Goal: Transaction & Acquisition: Purchase product/service

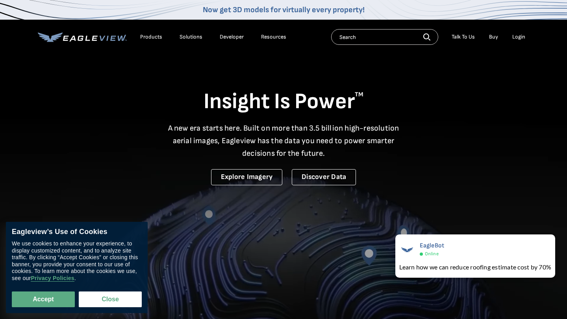
click at [515, 40] on div "Login" at bounding box center [518, 36] width 13 height 7
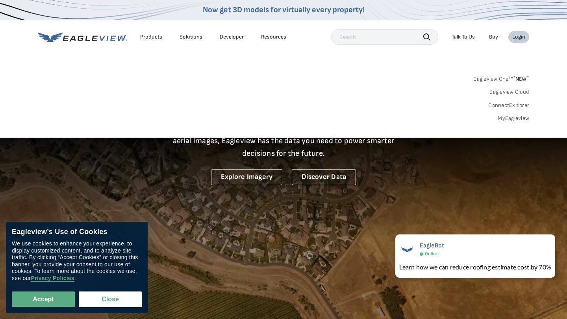
click at [524, 118] on link "MyEagleview" at bounding box center [512, 118] width 31 height 7
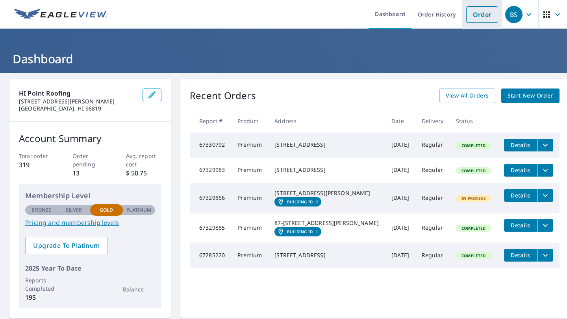
click at [470, 20] on link "Order" at bounding box center [482, 14] width 32 height 17
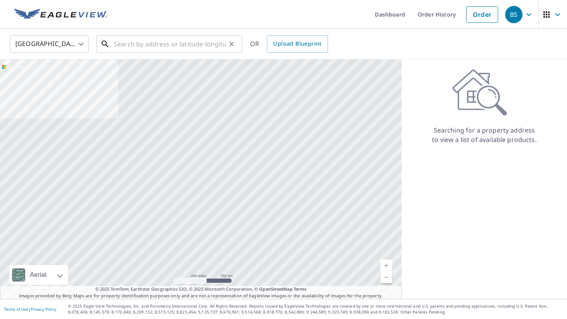
click at [161, 48] on input "text" at bounding box center [170, 44] width 112 height 22
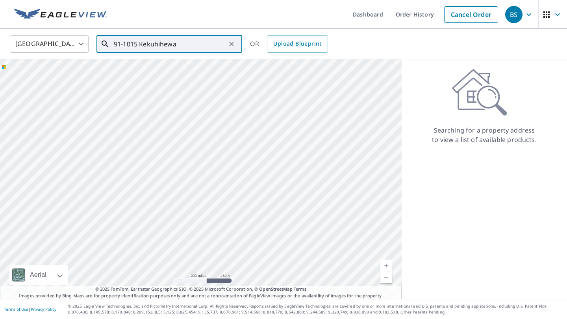
click at [157, 47] on input "91-1015 Kekuhihewa" at bounding box center [170, 44] width 112 height 22
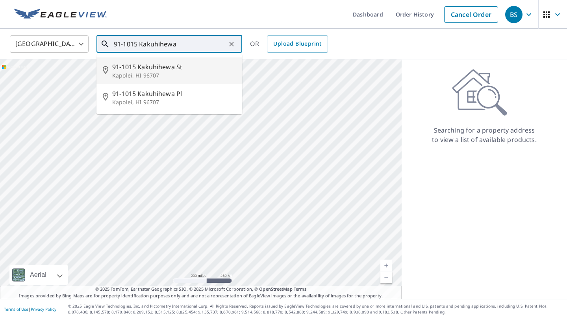
click at [162, 79] on p "Kapolei, HI 96707" at bounding box center [174, 76] width 124 height 8
type input "91-1015 Kakuhihewa [GEOGRAPHIC_DATA]"
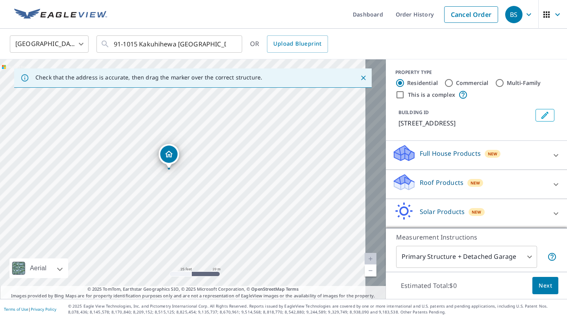
drag, startPoint x: 251, startPoint y: 225, endPoint x: 238, endPoint y: 213, distance: 18.4
click at [238, 214] on div "91-1015 Kakuhihewa [GEOGRAPHIC_DATA]" at bounding box center [193, 179] width 386 height 240
click at [419, 158] on p "Full House Products" at bounding box center [449, 153] width 61 height 9
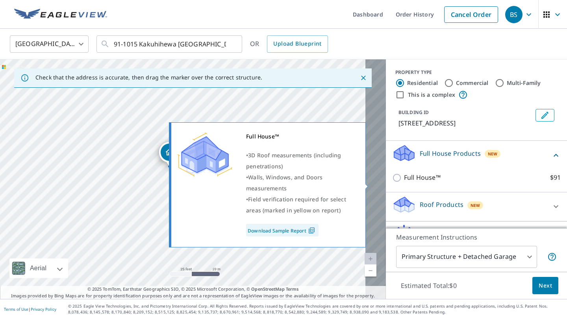
click at [392, 182] on input "Full House™ $91" at bounding box center [398, 177] width 12 height 9
checkbox input "true"
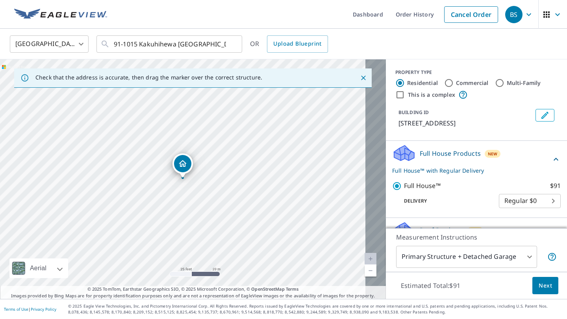
click at [538, 283] on span "Next" at bounding box center [544, 286] width 13 height 10
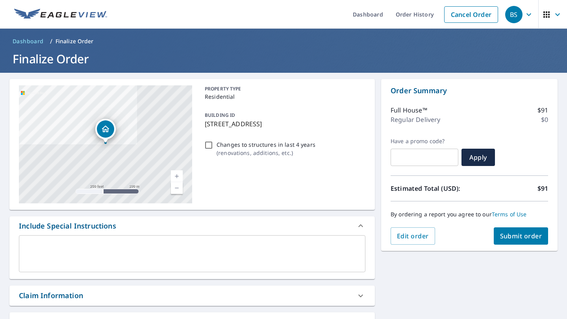
click at [503, 239] on span "Submit order" at bounding box center [521, 236] width 42 height 9
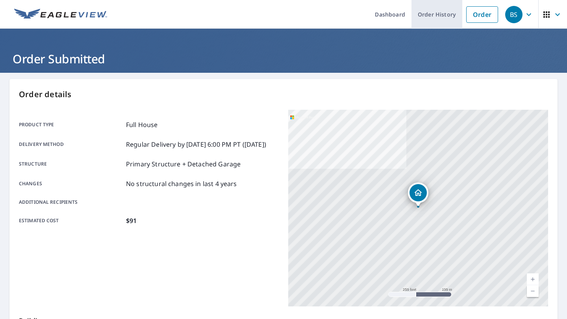
click at [419, 15] on link "Order History" at bounding box center [436, 14] width 51 height 29
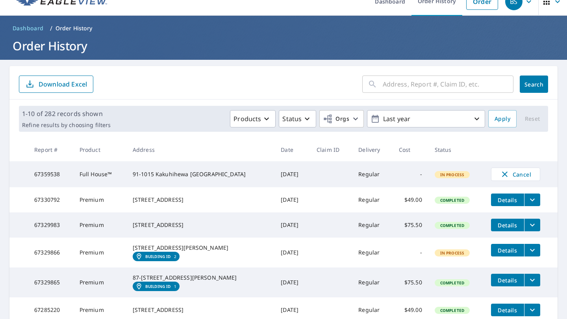
scroll to position [15, 0]
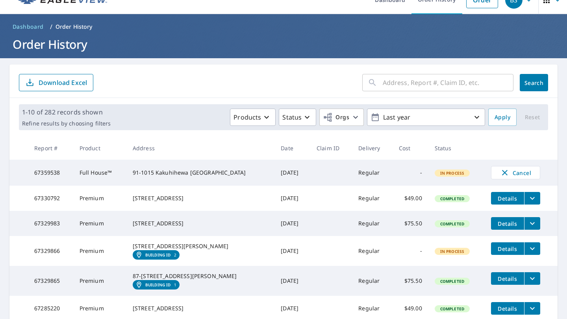
click at [179, 177] on div "91-1015 Kakuhihewa [GEOGRAPHIC_DATA]" at bounding box center [200, 173] width 135 height 8
click at [507, 173] on icon "button" at bounding box center [505, 173] width 6 height 6
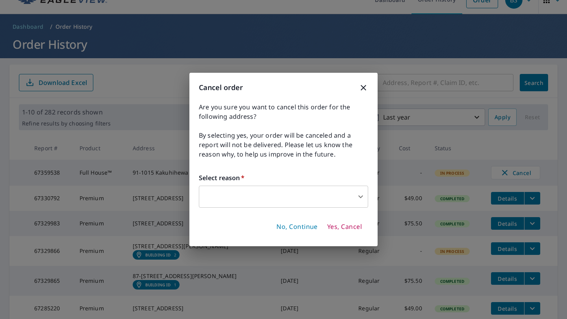
click at [257, 196] on body "BS BS Dashboard Order History Order BS Dashboard / Order History Order History …" at bounding box center [283, 159] width 567 height 319
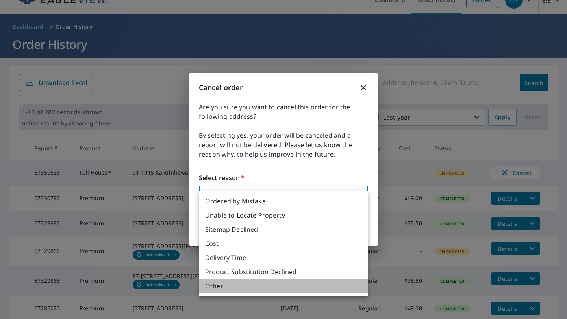
click at [234, 293] on li "Other" at bounding box center [283, 286] width 169 height 14
type input "36"
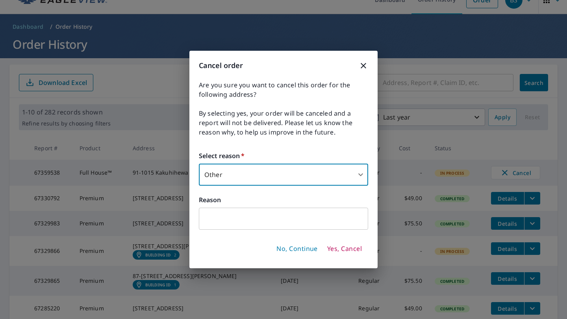
click at [254, 224] on input "text" at bounding box center [283, 219] width 169 height 22
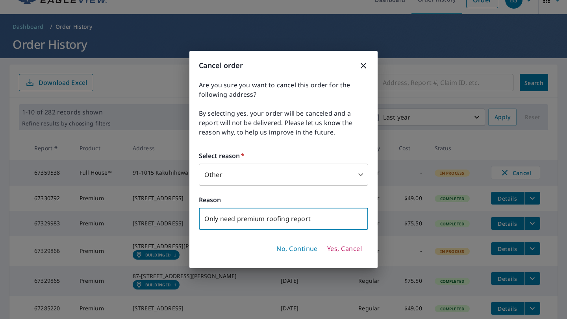
type input "Only need premium roofing report"
click at [313, 250] on span "No, Continue" at bounding box center [296, 249] width 41 height 9
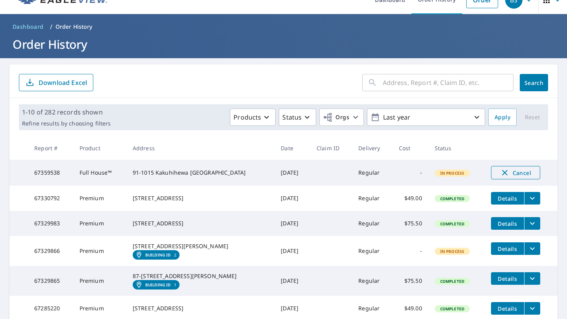
click at [506, 176] on icon "button" at bounding box center [504, 172] width 9 height 9
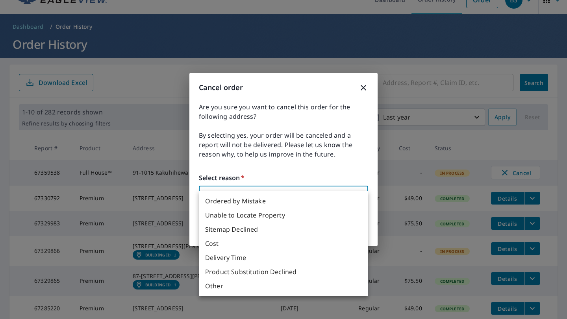
click at [249, 196] on body "BS BS Dashboard Order History Order BS Dashboard / Order History Order History …" at bounding box center [283, 159] width 567 height 319
click at [247, 293] on li "Other" at bounding box center [283, 286] width 169 height 14
type input "36"
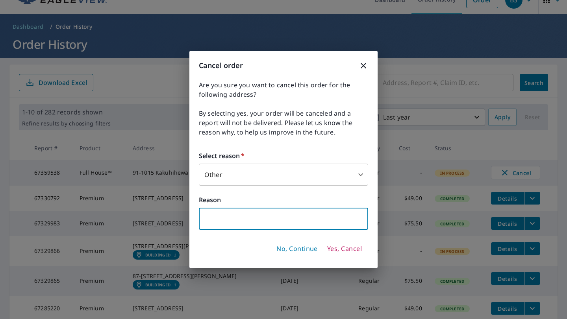
click at [229, 222] on input "text" at bounding box center [283, 219] width 169 height 22
type input "z"
type input "Need only roof report"
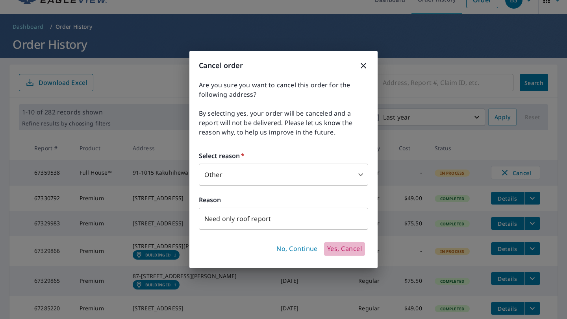
click at [334, 252] on span "Yes, Cancel" at bounding box center [344, 249] width 35 height 9
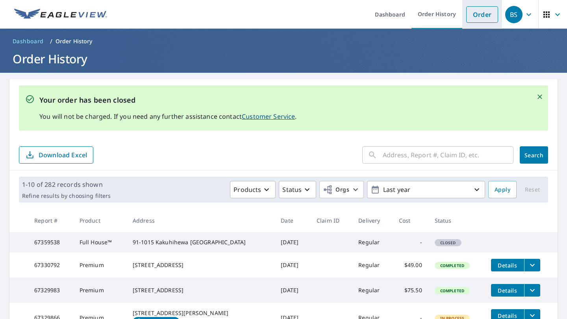
click at [474, 24] on li "Order" at bounding box center [482, 14] width 40 height 29
click at [470, 15] on link "Order" at bounding box center [482, 14] width 32 height 17
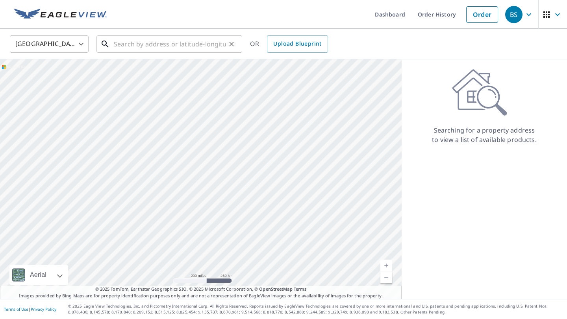
click at [127, 46] on input "text" at bounding box center [170, 44] width 112 height 22
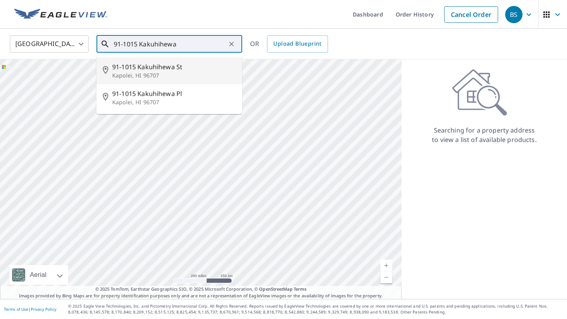
click at [190, 77] on p "Kapolei, HI 96707" at bounding box center [174, 76] width 124 height 8
type input "91-1015 Kakuhihewa [GEOGRAPHIC_DATA]"
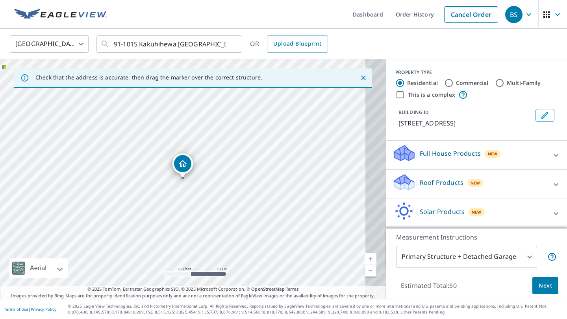
click at [394, 190] on icon at bounding box center [404, 185] width 20 height 9
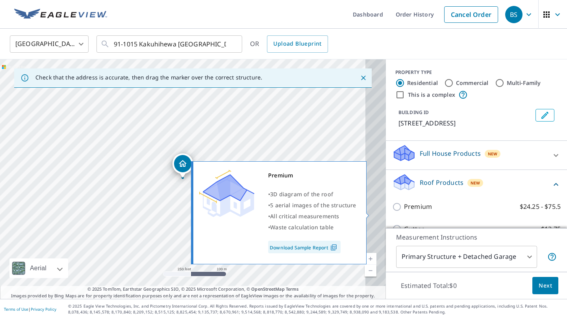
click at [392, 212] on input "Premium $24.25 - $75.5" at bounding box center [398, 206] width 12 height 9
checkbox input "true"
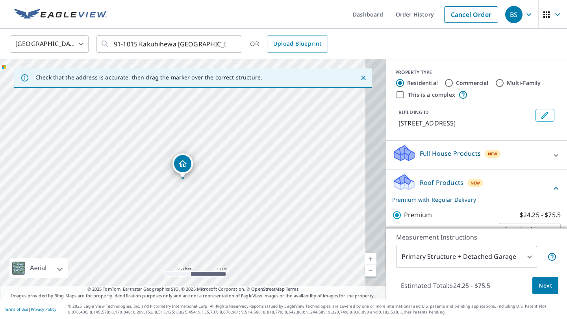
click at [538, 281] on span "Next" at bounding box center [544, 286] width 13 height 10
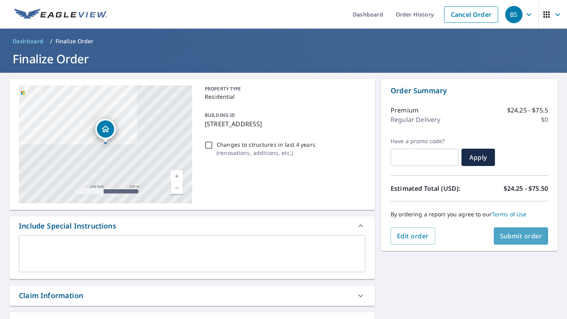
click at [508, 237] on span "Submit order" at bounding box center [521, 236] width 42 height 9
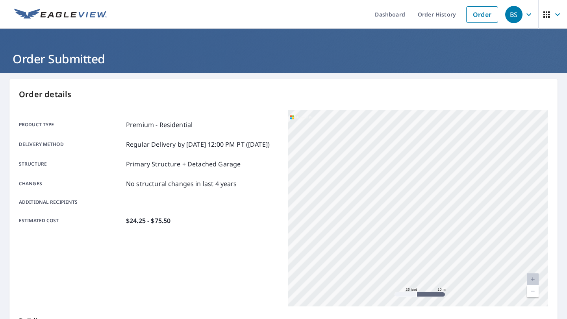
scroll to position [146, 0]
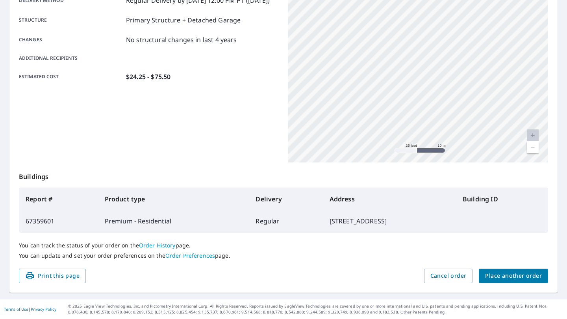
click at [491, 278] on span "Place another order" at bounding box center [513, 276] width 57 height 10
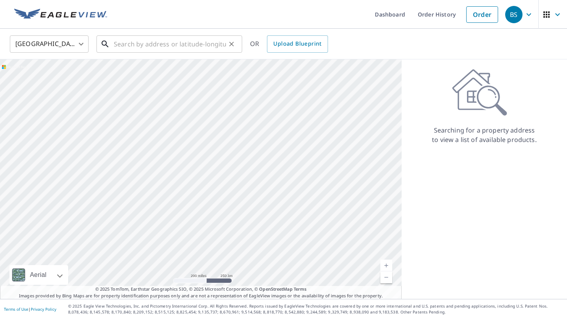
click at [142, 46] on input "text" at bounding box center [170, 44] width 112 height 22
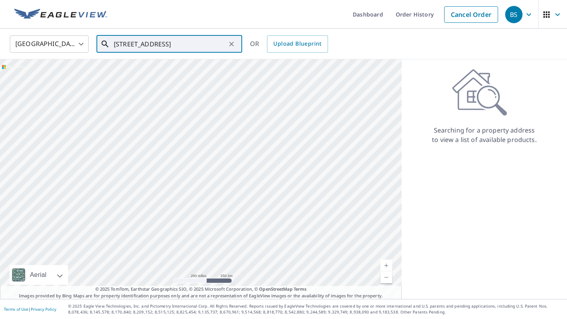
click at [155, 44] on input "[STREET_ADDRESS]" at bounding box center [170, 44] width 112 height 22
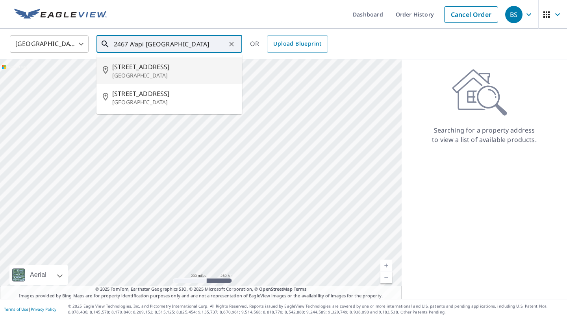
click at [211, 79] on p "[GEOGRAPHIC_DATA]" at bounding box center [174, 76] width 124 height 8
type input "[STREET_ADDRESS]"
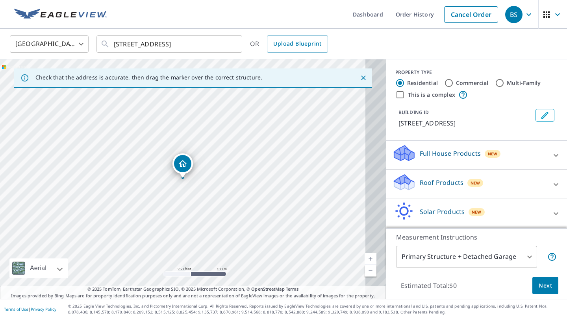
click at [394, 185] on icon at bounding box center [404, 180] width 20 height 10
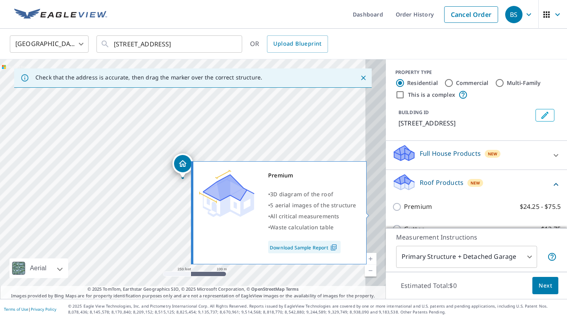
click at [392, 212] on input "Premium $24.25 - $75.5" at bounding box center [398, 206] width 12 height 9
checkbox input "true"
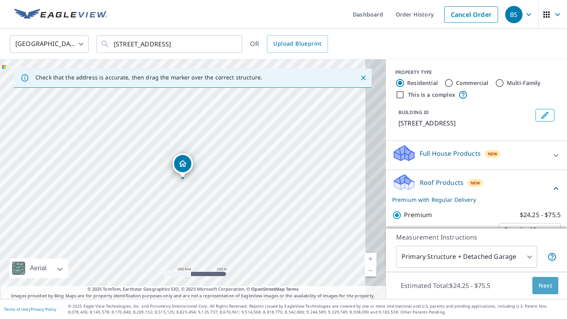
click at [540, 286] on span "Next" at bounding box center [544, 286] width 13 height 10
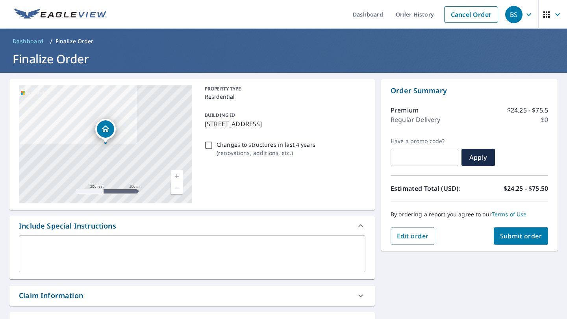
click at [510, 242] on button "Submit order" at bounding box center [520, 235] width 55 height 17
